Goal: Information Seeking & Learning: Check status

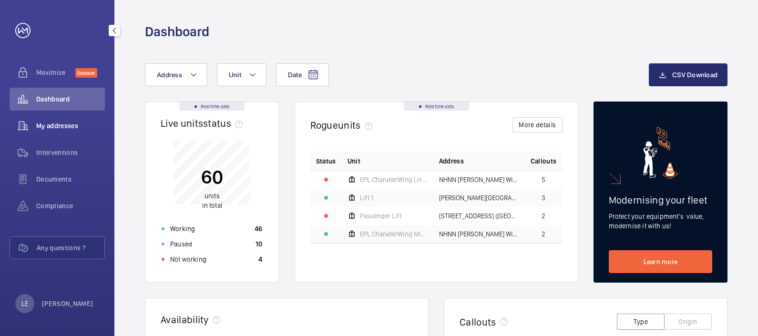
click at [29, 127] on wm-front-icon-button at bounding box center [23, 125] width 27 height 23
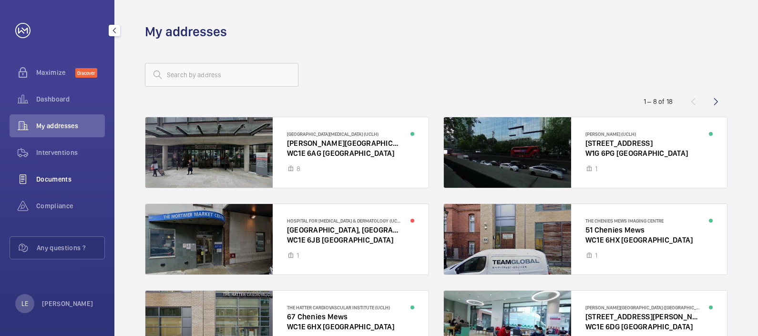
click at [59, 181] on span "Documents" at bounding box center [70, 180] width 69 height 10
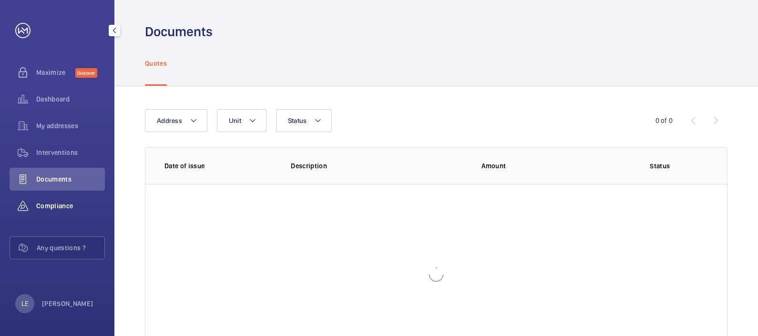
click at [57, 203] on span "Compliance" at bounding box center [70, 206] width 69 height 10
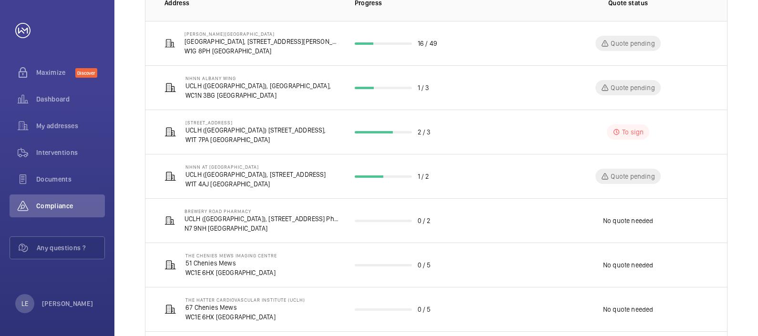
scroll to position [14, 0]
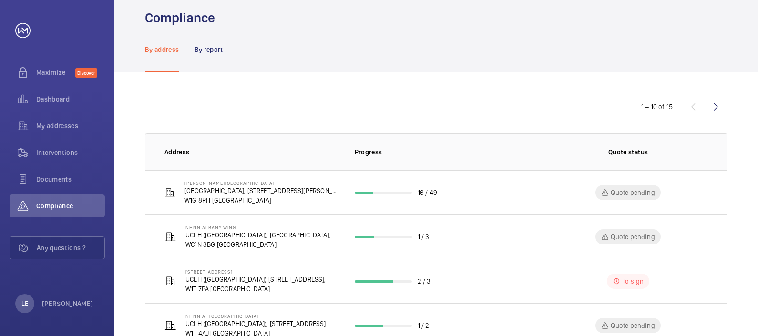
drag, startPoint x: 713, startPoint y: 109, endPoint x: 709, endPoint y: 112, distance: 4.9
click at [713, 109] on wm-front-icon-button at bounding box center [716, 106] width 23 height 23
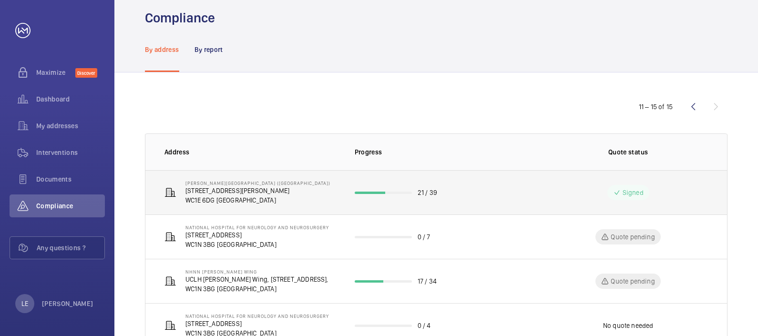
click at [276, 191] on td "[PERSON_NAME][GEOGRAPHIC_DATA] ([GEOGRAPHIC_DATA]) [STREET_ADDRESS][PERSON_NAME]" at bounding box center [242, 192] width 194 height 44
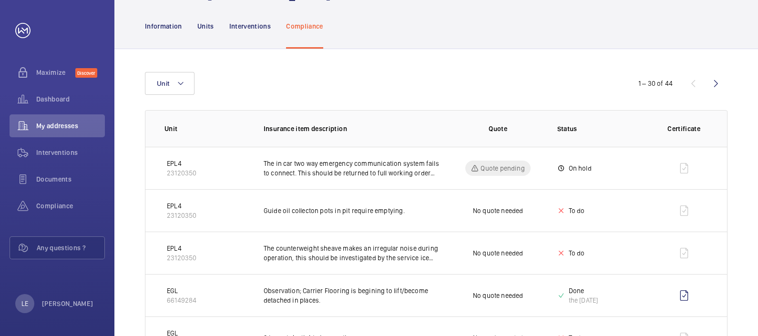
scroll to position [134, 0]
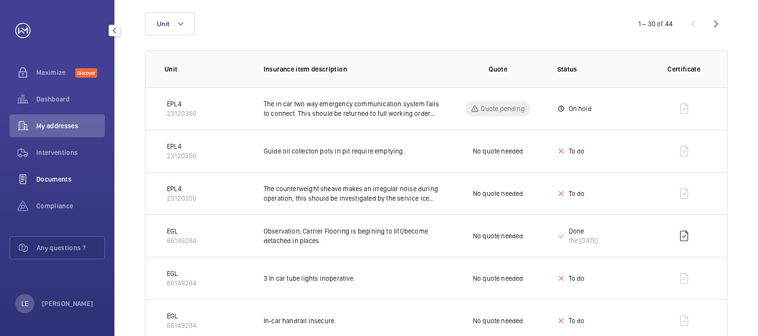
click at [71, 179] on span "Documents" at bounding box center [70, 180] width 69 height 10
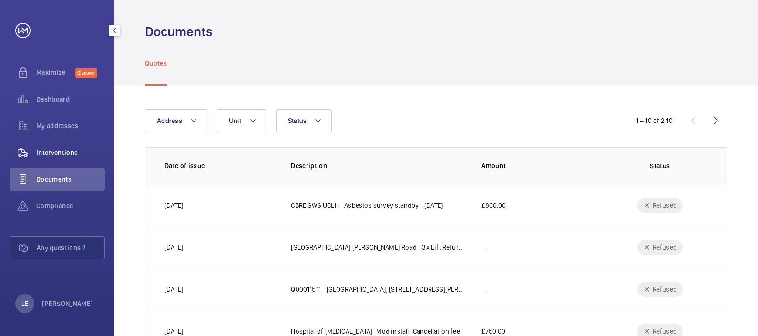
click at [88, 148] on span "Interventions" at bounding box center [70, 153] width 69 height 10
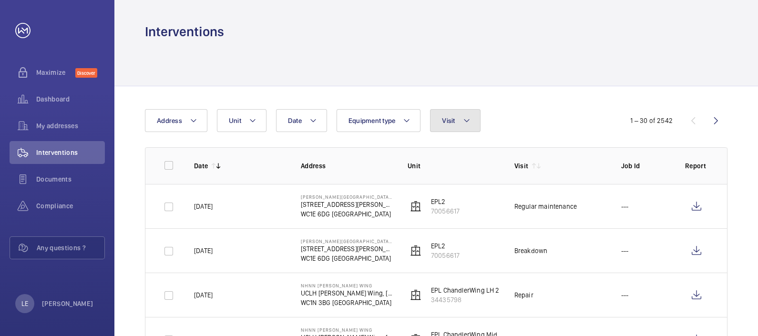
click at [461, 117] on button "Visit" at bounding box center [455, 120] width 50 height 23
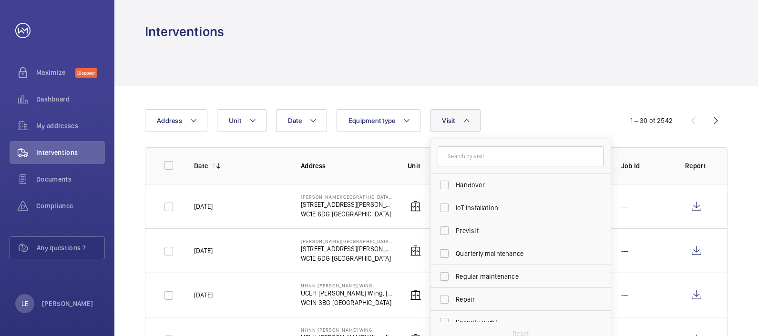
scroll to position [149, 0]
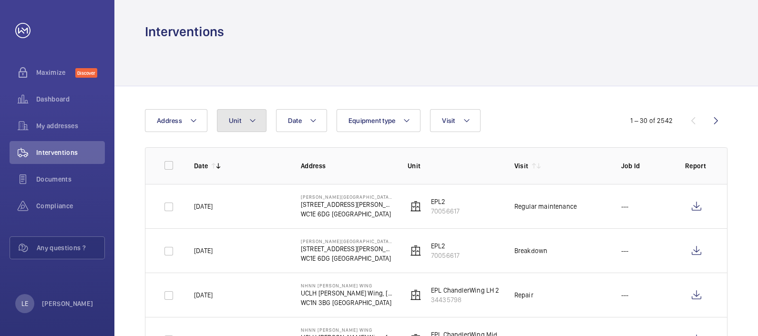
click at [231, 122] on span "Unit" at bounding box center [235, 121] width 12 height 8
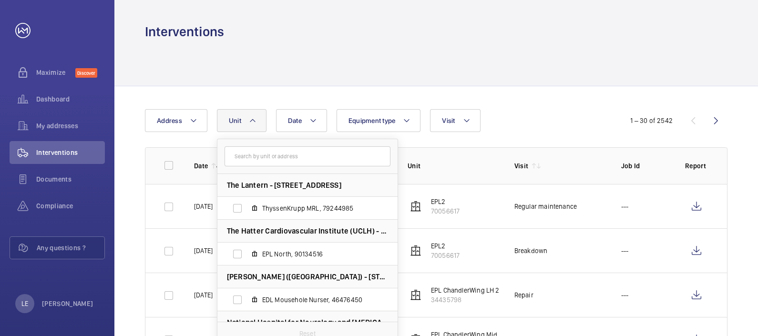
drag, startPoint x: 575, startPoint y: 107, endPoint x: 567, endPoint y: 114, distance: 10.5
